Goal: Transaction & Acquisition: Purchase product/service

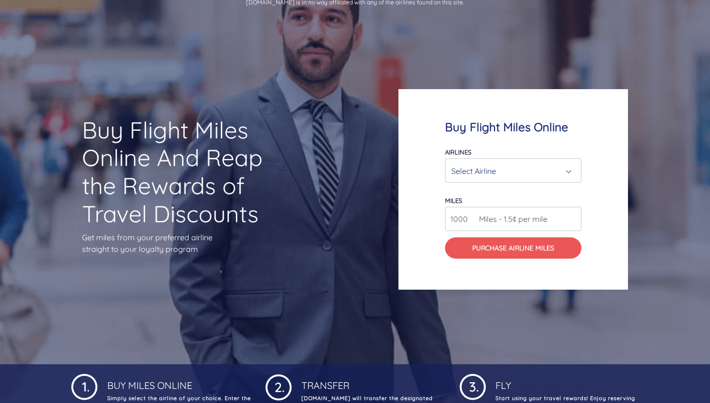
scroll to position [39, 0]
click at [460, 163] on div "Select Airline" at bounding box center [510, 171] width 118 height 18
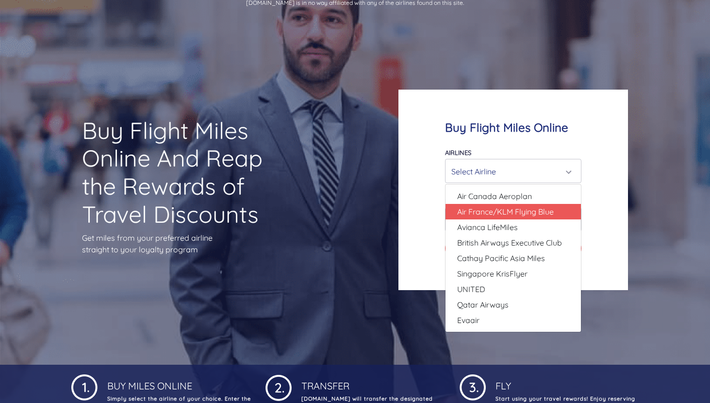
click at [490, 216] on span "Air France/KLM Flying Blue" at bounding box center [505, 212] width 97 height 12
select select "Air France/KLM Flying Blue"
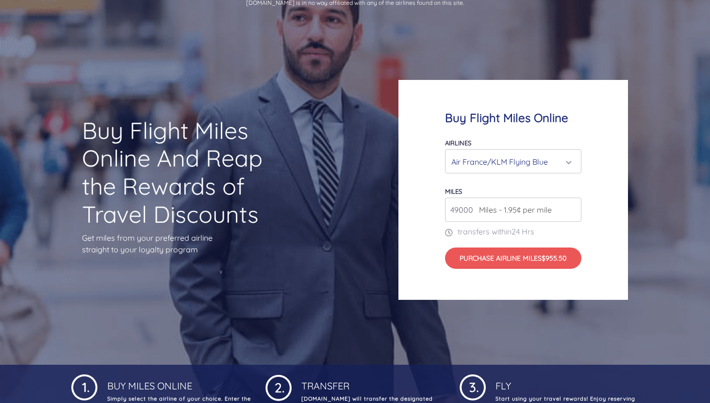
click at [479, 211] on span "Miles - 1.95¢ per mile" at bounding box center [513, 210] width 78 height 12
click at [466, 210] on input "49000" at bounding box center [513, 210] width 136 height 24
click at [572, 207] on input "50000" at bounding box center [513, 210] width 136 height 24
click at [572, 207] on input "51000" at bounding box center [513, 210] width 136 height 24
click at [572, 207] on input "52000" at bounding box center [513, 210] width 136 height 24
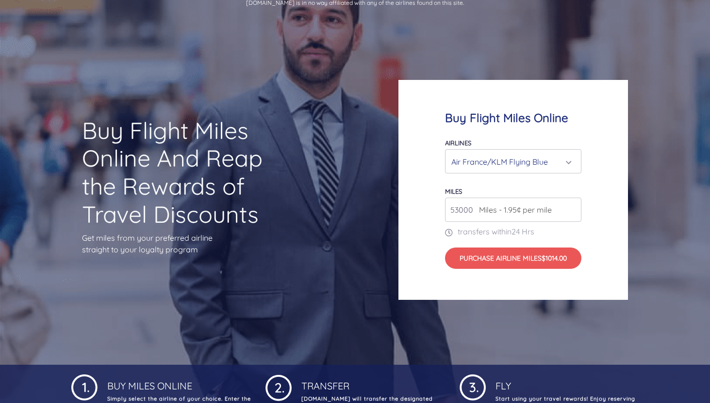
click at [572, 207] on input "53000" at bounding box center [513, 210] width 136 height 24
type input "54000"
click at [572, 209] on input "54000" at bounding box center [513, 210] width 136 height 24
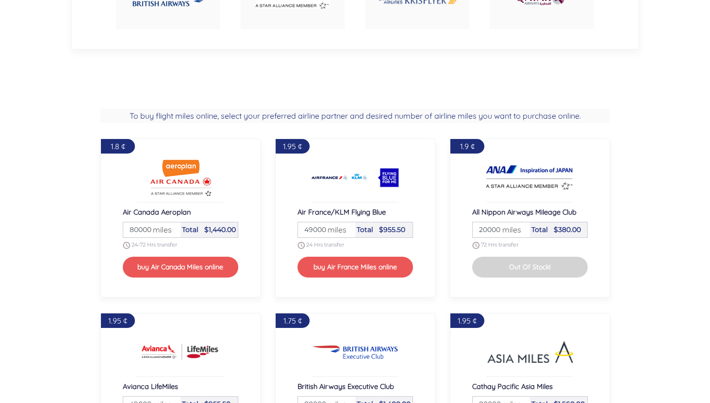
scroll to position [749, 0]
